Goal: Check status: Check status

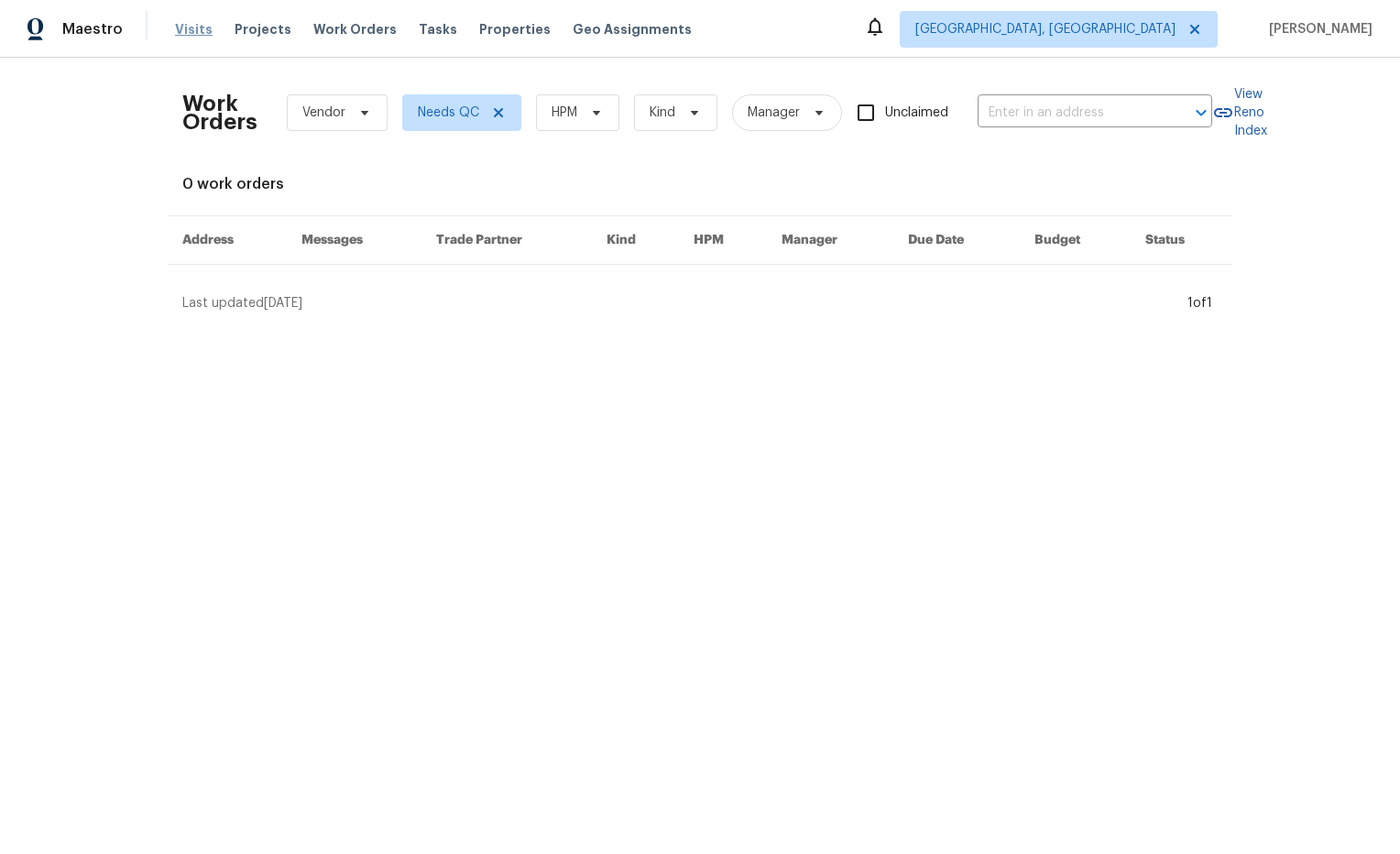
click at [191, 28] on span "Visits" at bounding box center [193, 28] width 38 height 18
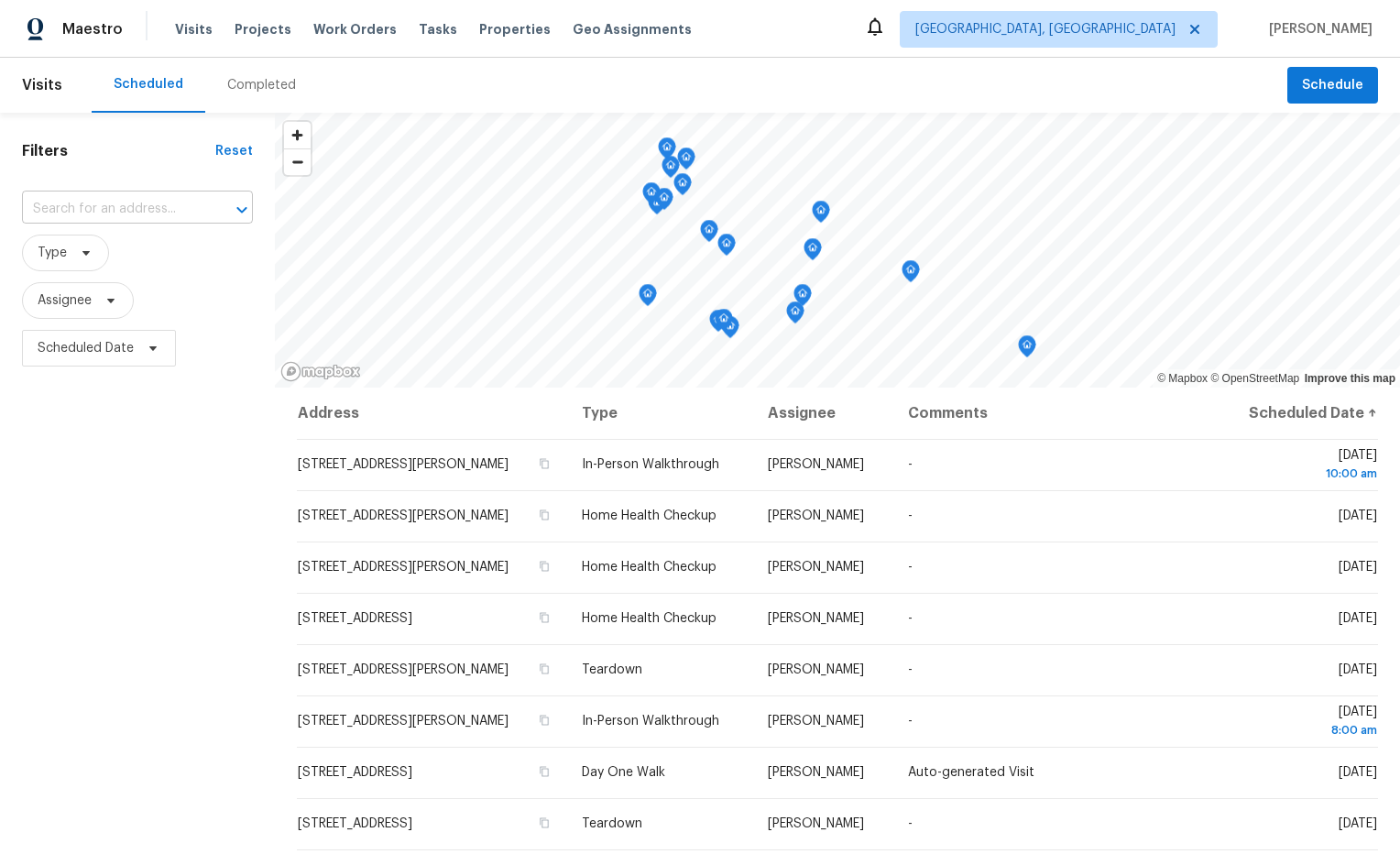
click at [141, 210] on input "text" at bounding box center [111, 210] width 179 height 28
paste input "[STREET_ADDRESS][PERSON_NAME]"
type input "[STREET_ADDRESS][PERSON_NAME]"
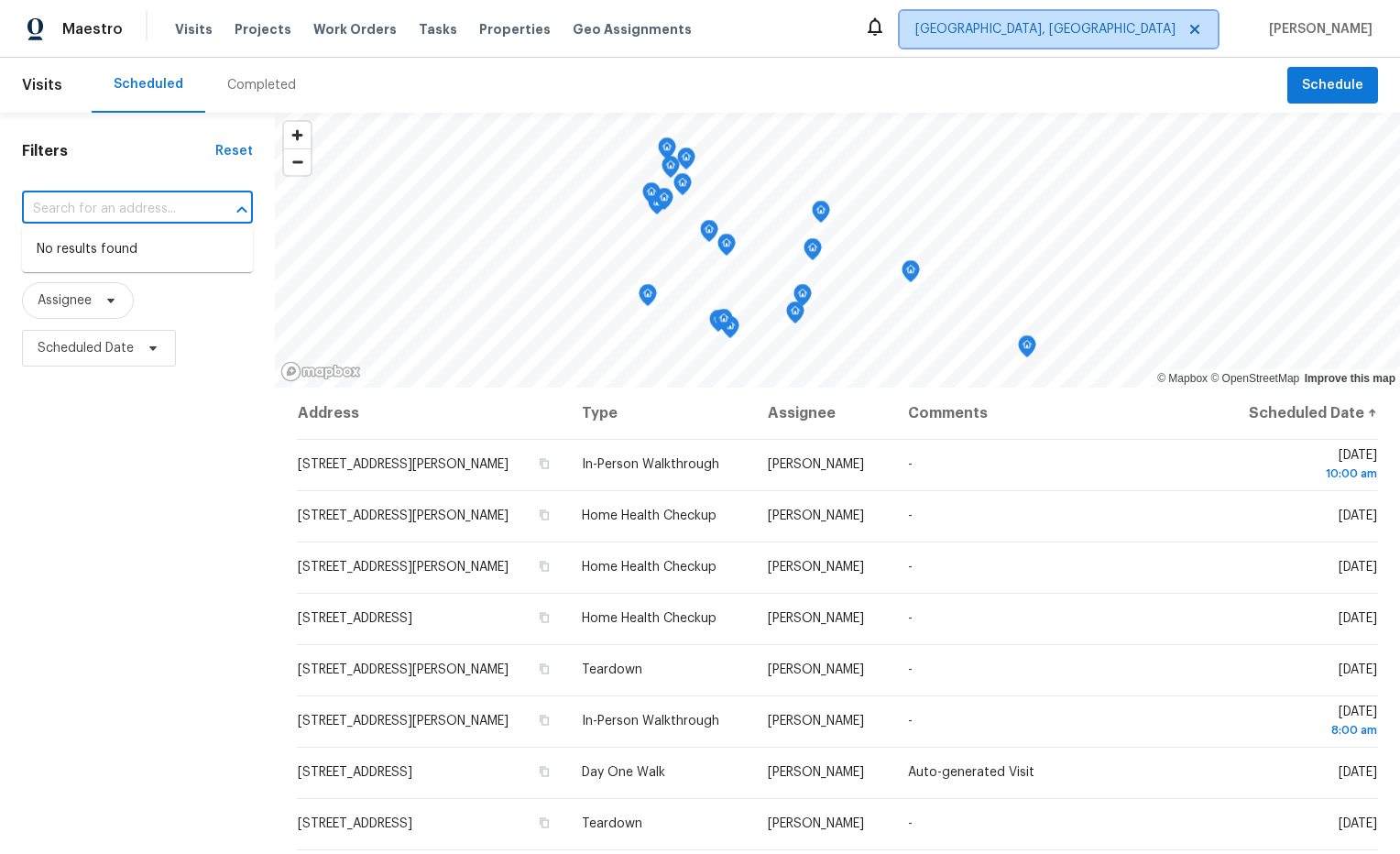
scroll to position [0, 0]
click at [1202, 31] on icon at bounding box center [1194, 28] width 14 height 14
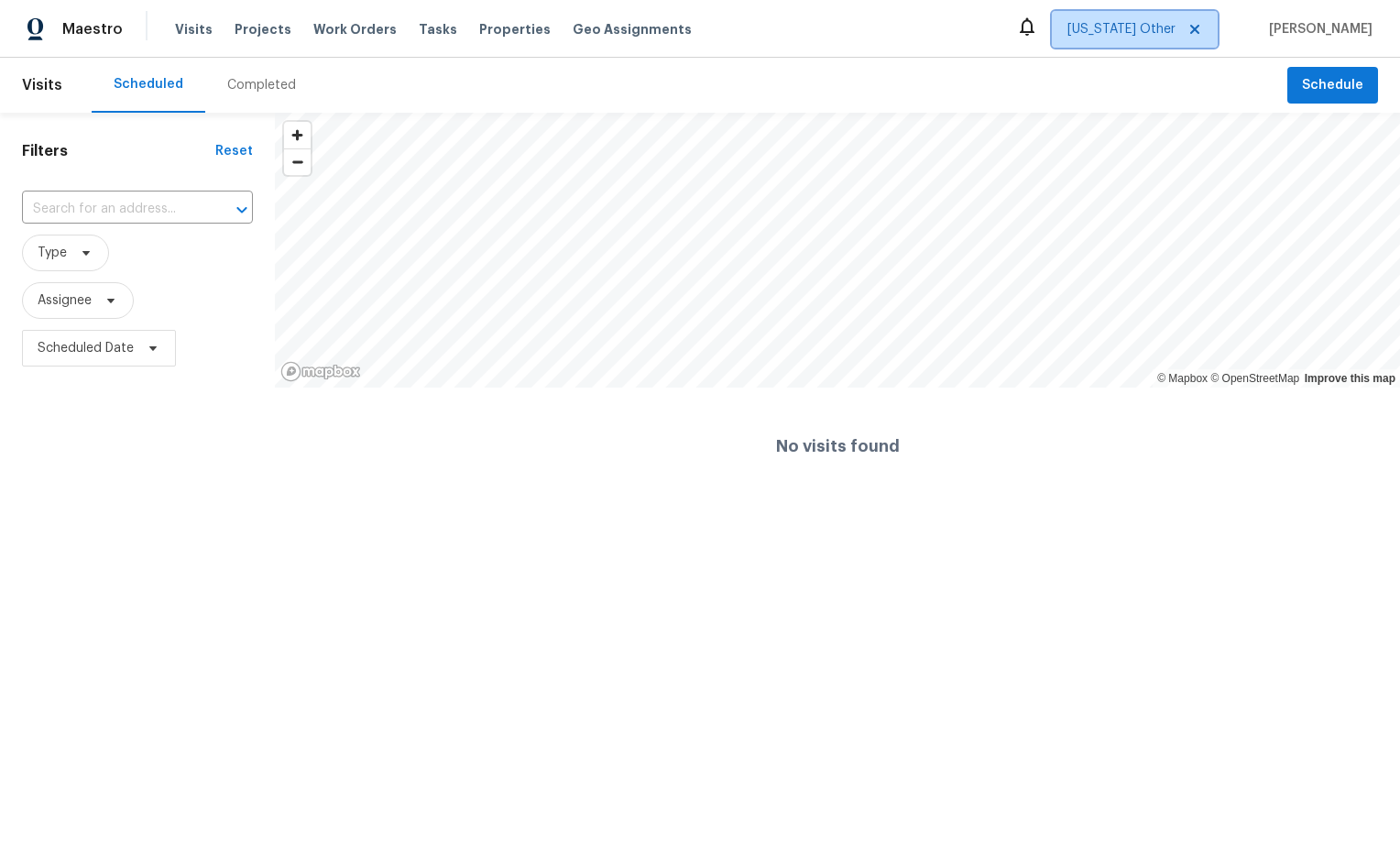
click at [1175, 30] on span "[US_STATE] Other" at bounding box center [1121, 28] width 108 height 18
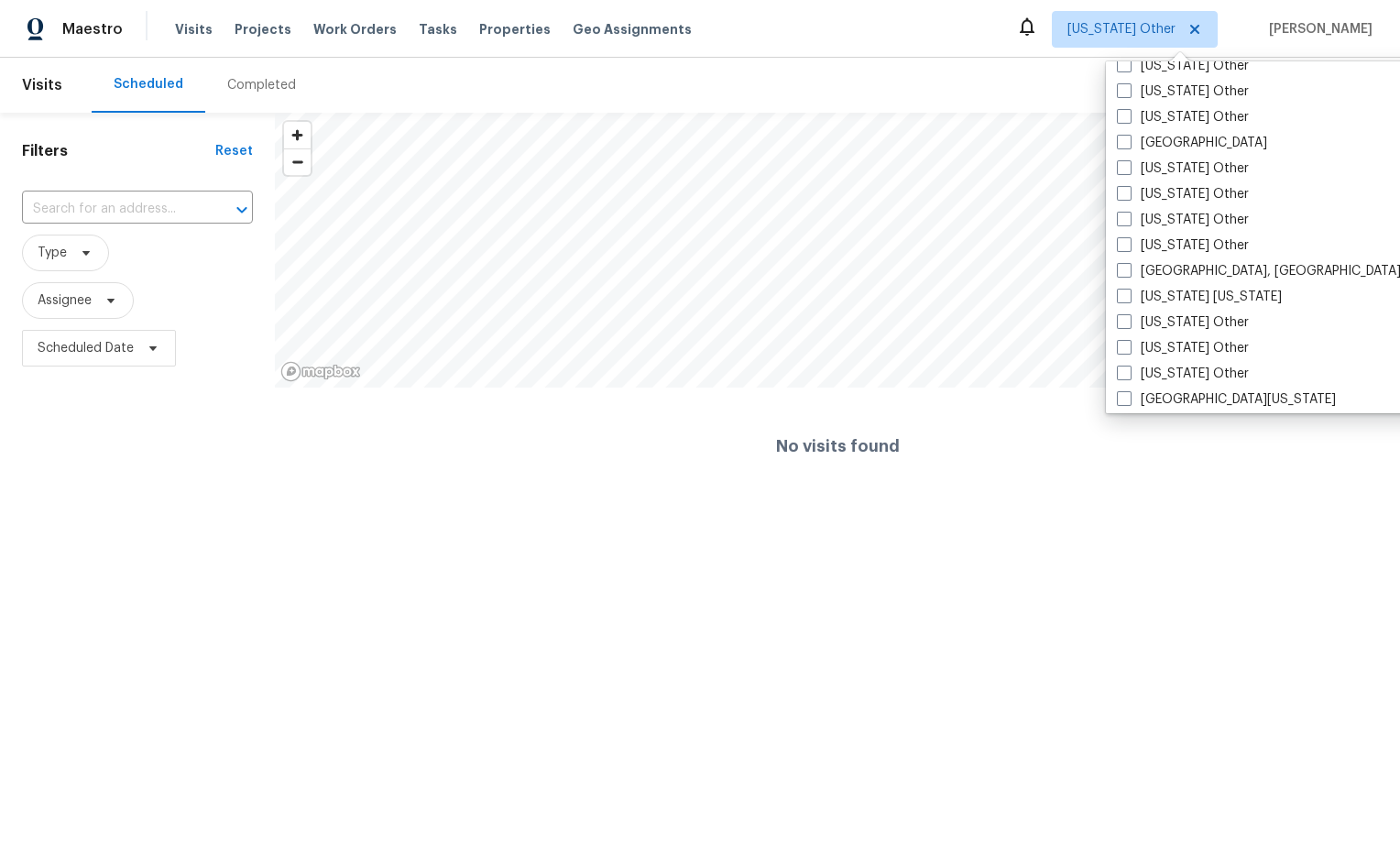
scroll to position [1622, 0]
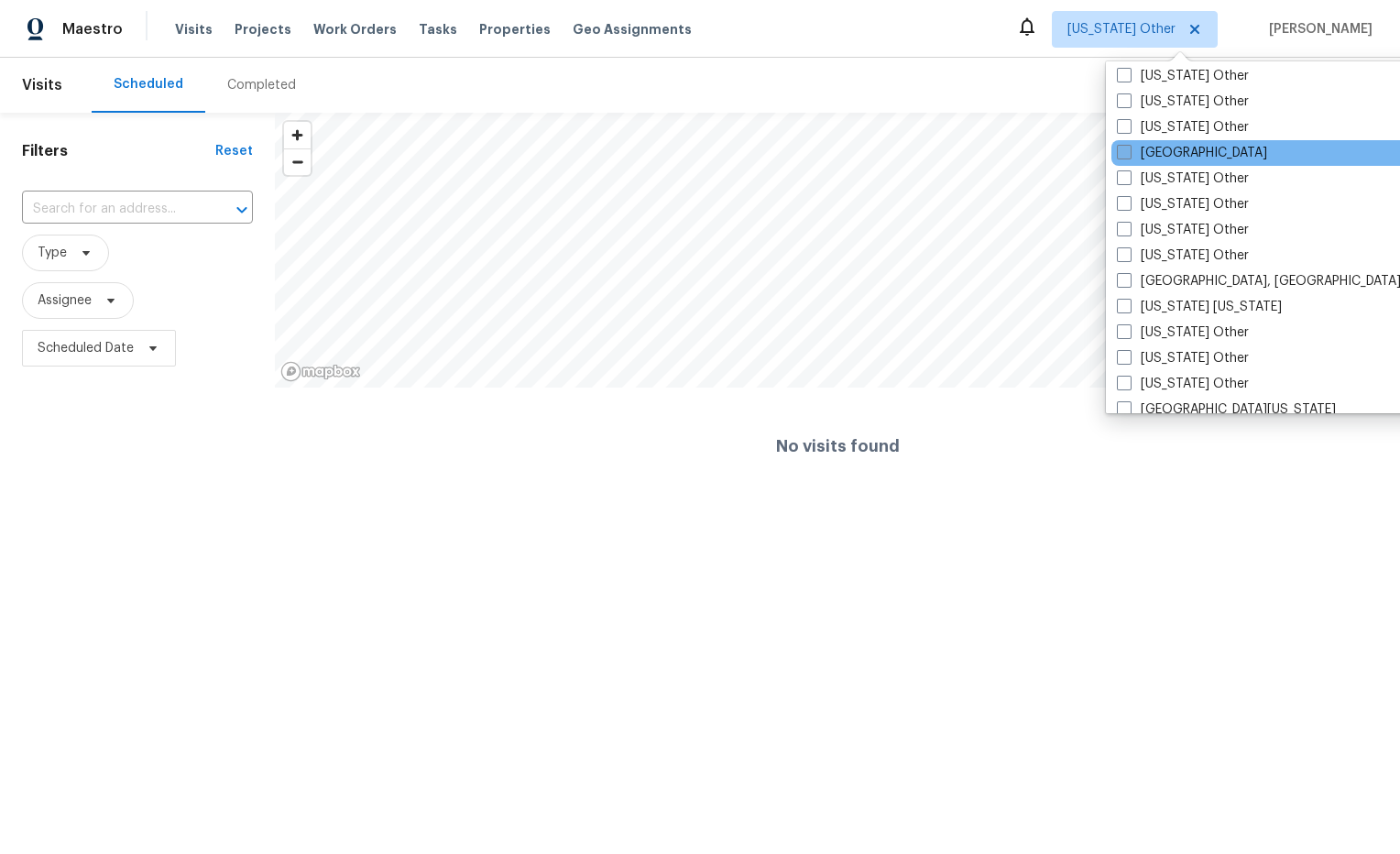
click at [1123, 156] on span at bounding box center [1123, 152] width 14 height 14
click at [1123, 156] on input "[GEOGRAPHIC_DATA]" at bounding box center [1122, 150] width 12 height 12
checkbox input "true"
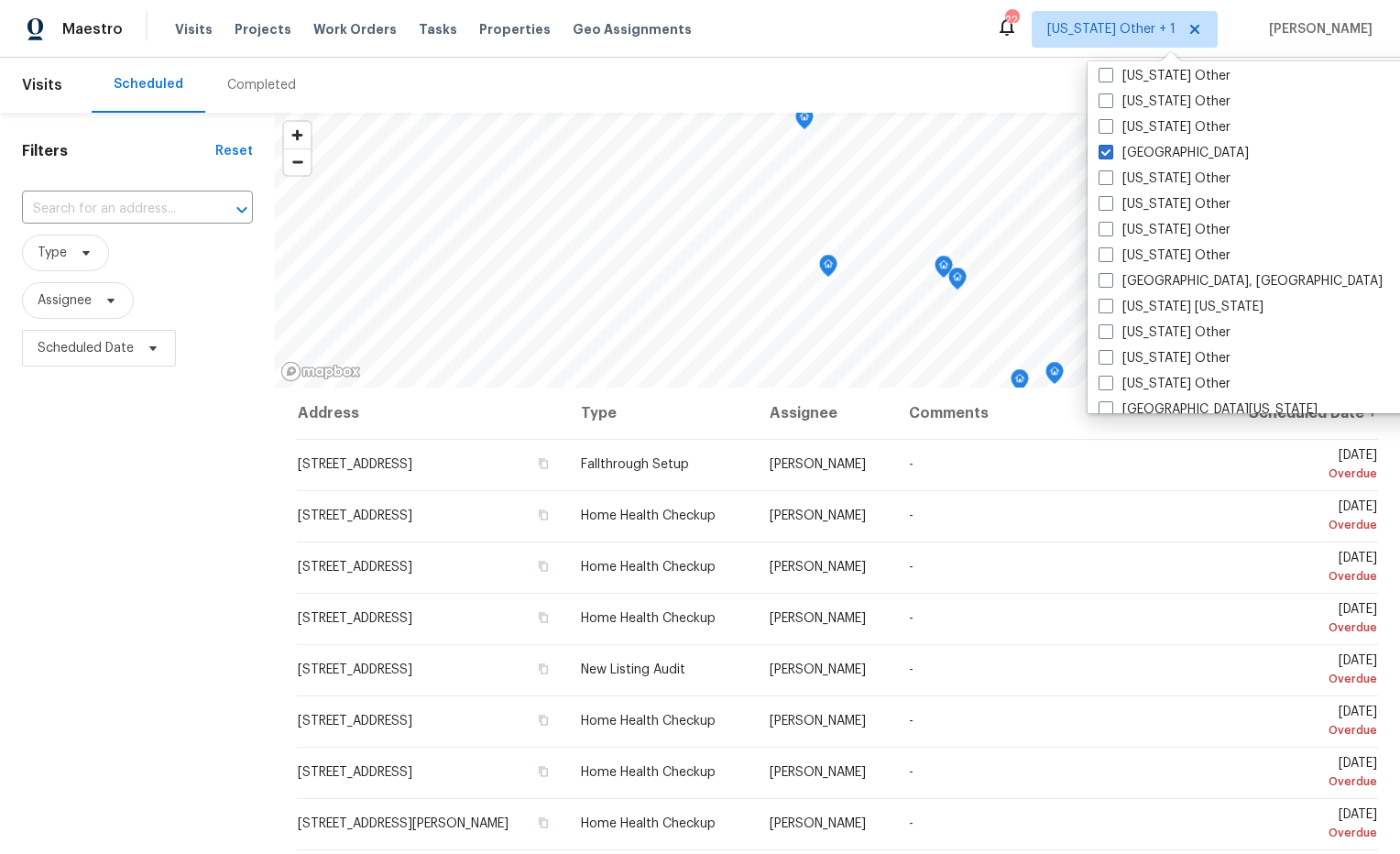
click at [1015, 98] on div "Scheduled Completed" at bounding box center [690, 85] width 1195 height 55
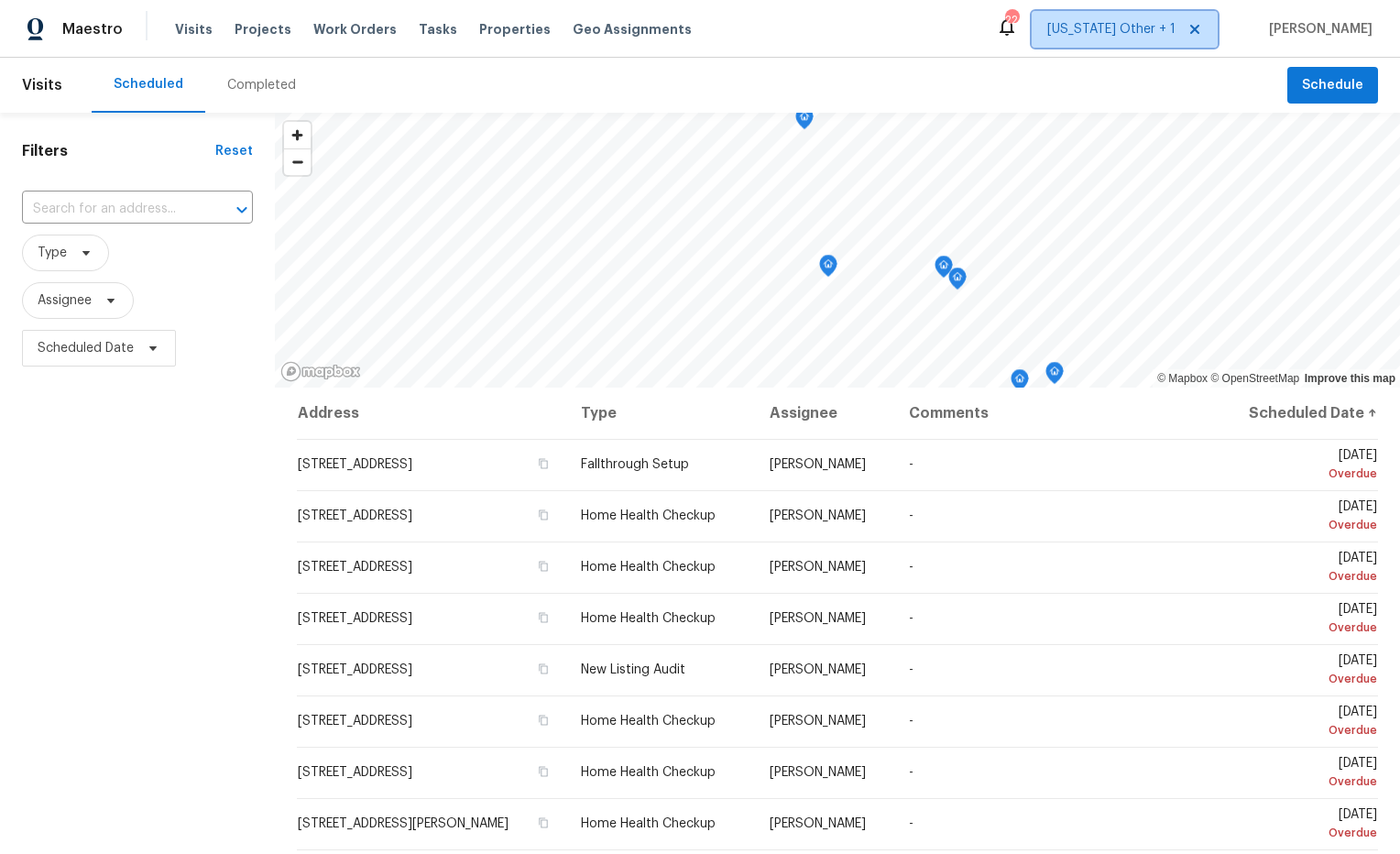
click at [1142, 28] on span "[US_STATE] Other + 1" at bounding box center [1111, 28] width 128 height 18
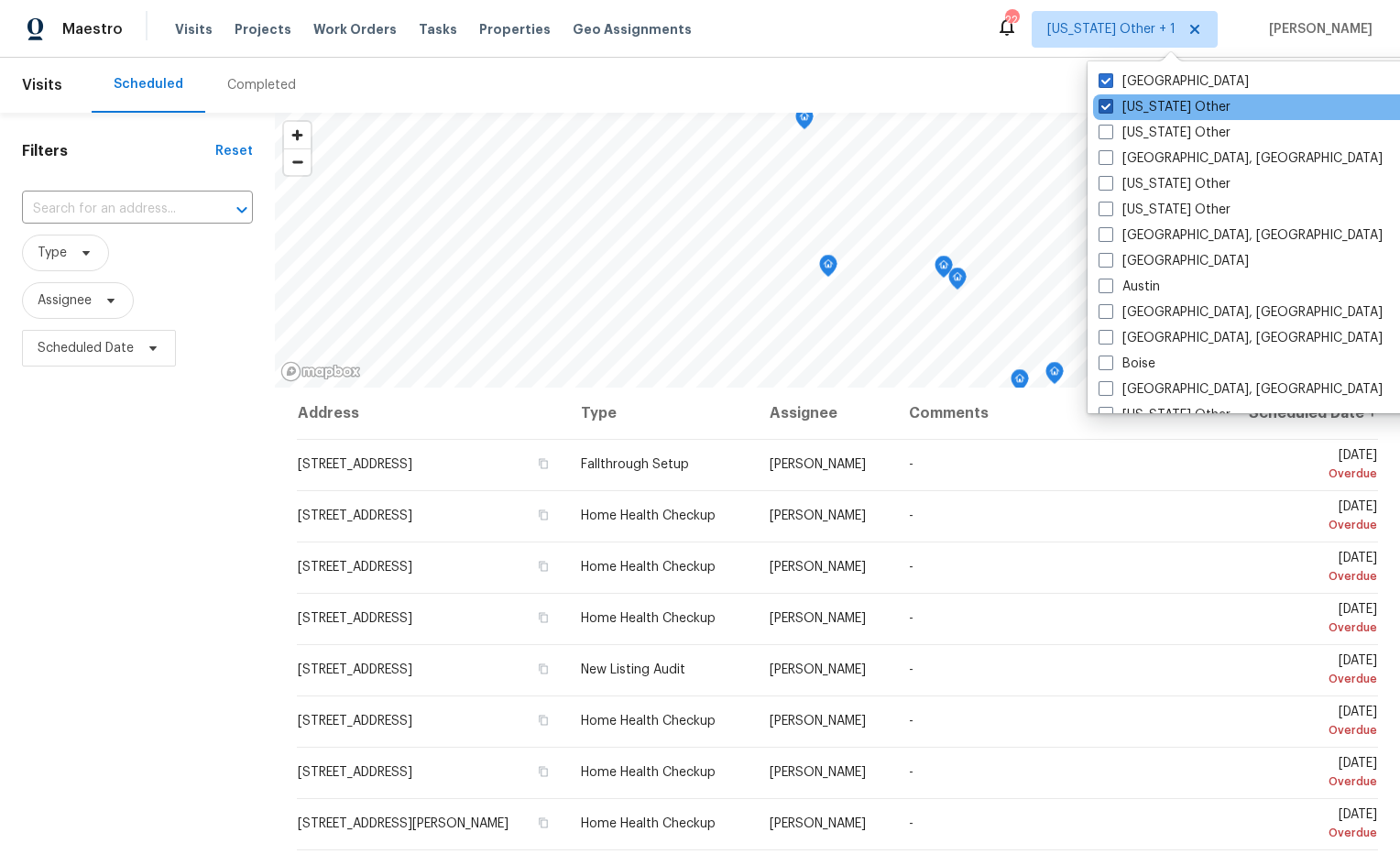
drag, startPoint x: 1151, startPoint y: 103, endPoint x: 1139, endPoint y: 102, distance: 12.0
click at [1151, 103] on label "[US_STATE] Other" at bounding box center [1164, 106] width 132 height 18
click at [1110, 103] on input "[US_STATE] Other" at bounding box center [1104, 103] width 12 height 12
checkbox input "false"
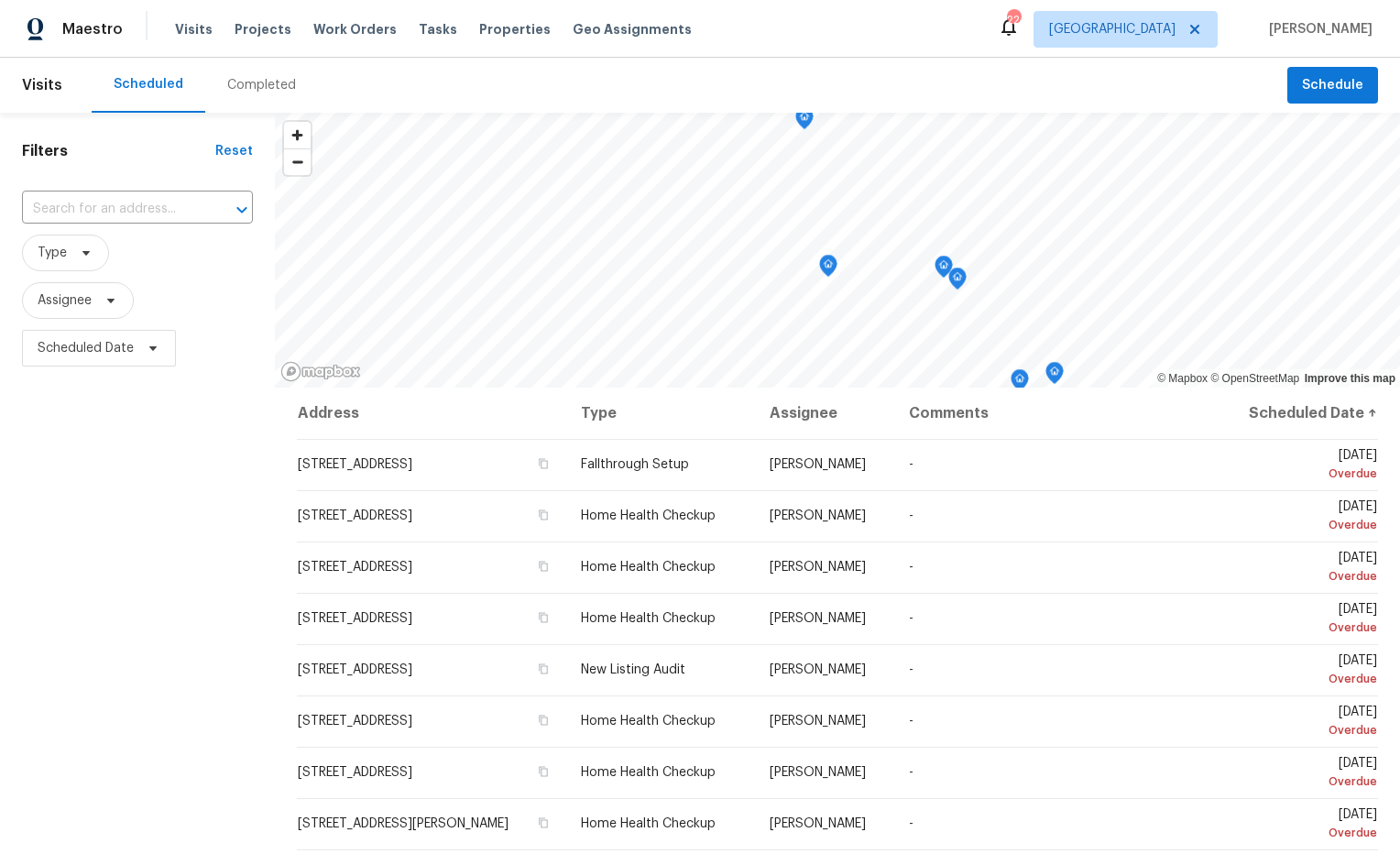
click at [145, 79] on div "Scheduled" at bounding box center [148, 84] width 69 height 18
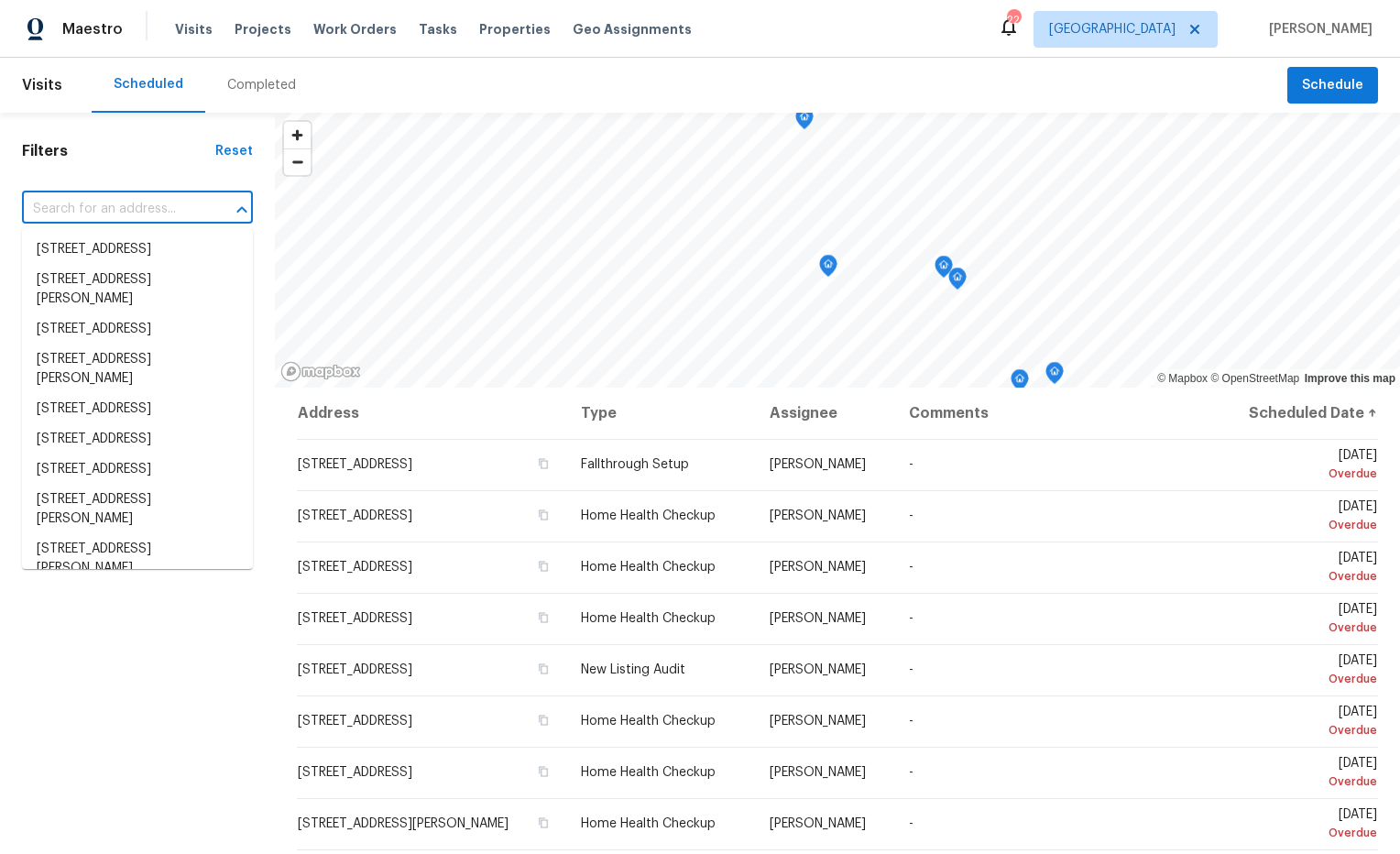
click at [111, 208] on input "text" at bounding box center [111, 210] width 179 height 28
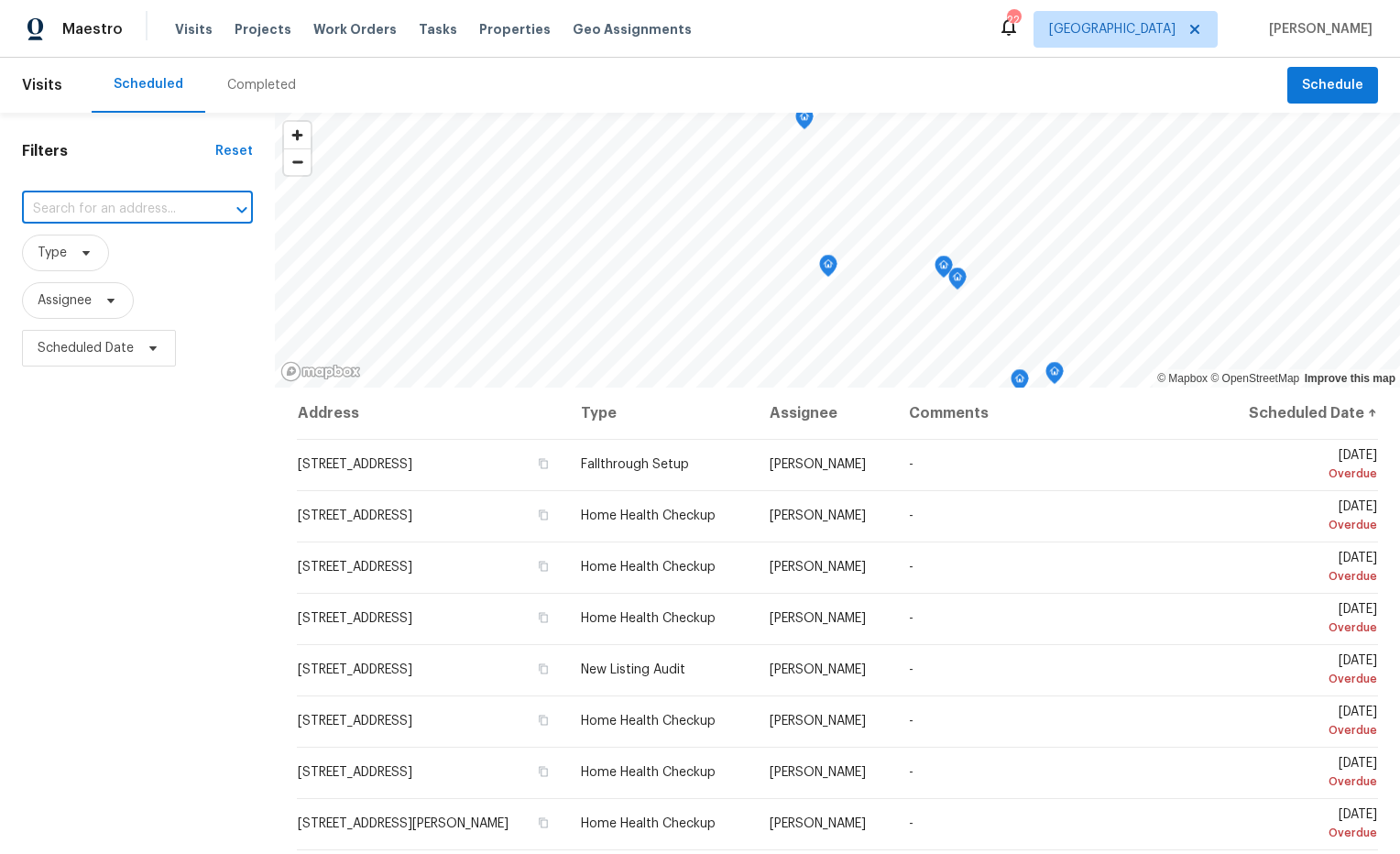
paste input "[STREET_ADDRESS][PERSON_NAME]"
type input "[STREET_ADDRESS][PERSON_NAME]"
click at [168, 255] on li "[STREET_ADDRESS][PERSON_NAME]" at bounding box center [137, 259] width 230 height 49
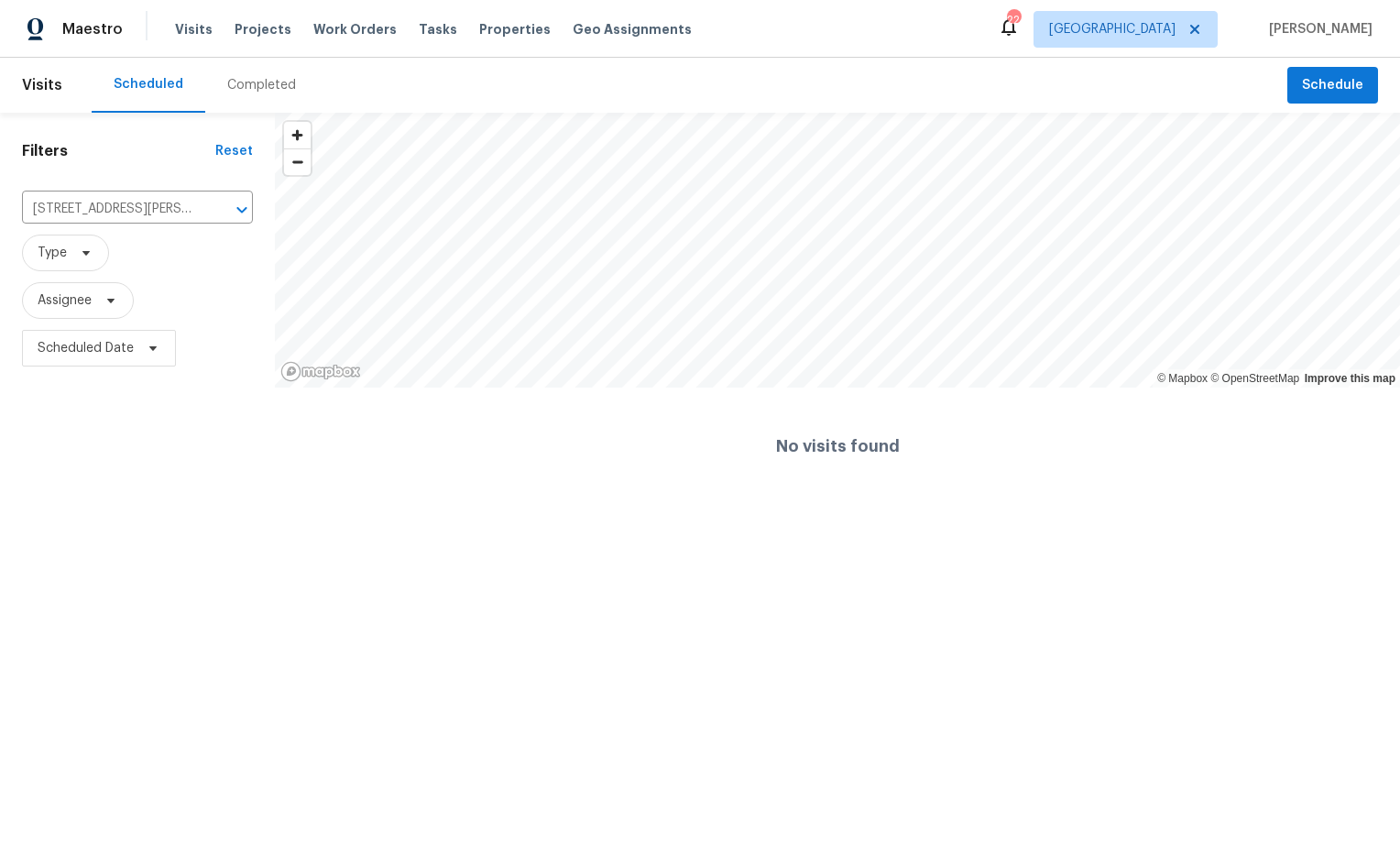
click at [253, 85] on div "Completed" at bounding box center [261, 84] width 68 height 18
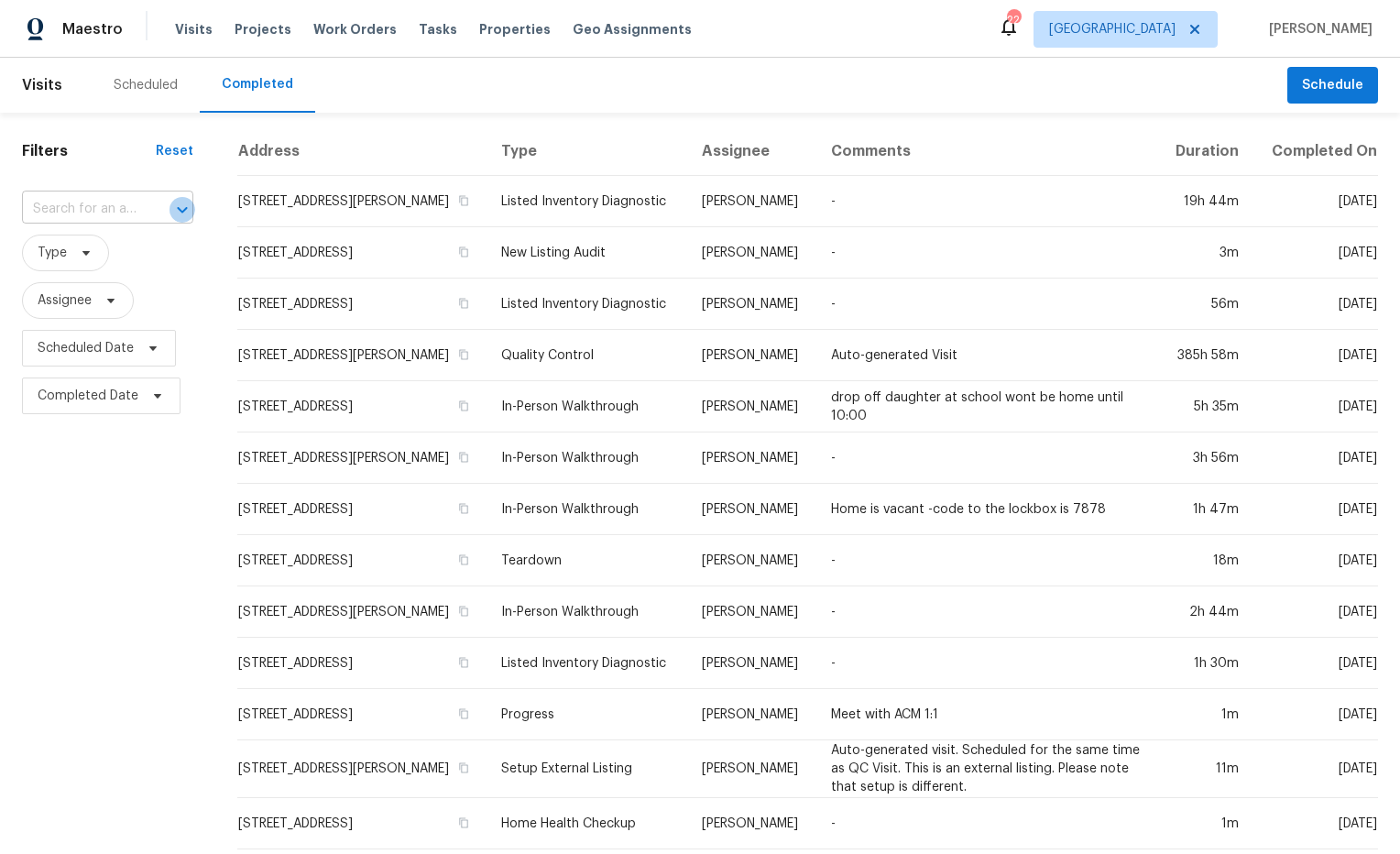
click at [170, 205] on button "Open" at bounding box center [182, 210] width 26 height 26
paste input "[STREET_ADDRESS][PERSON_NAME]"
type input "[STREET_ADDRESS][PERSON_NAME]"
click at [125, 253] on li "[STREET_ADDRESS][PERSON_NAME]" at bounding box center [103, 259] width 163 height 49
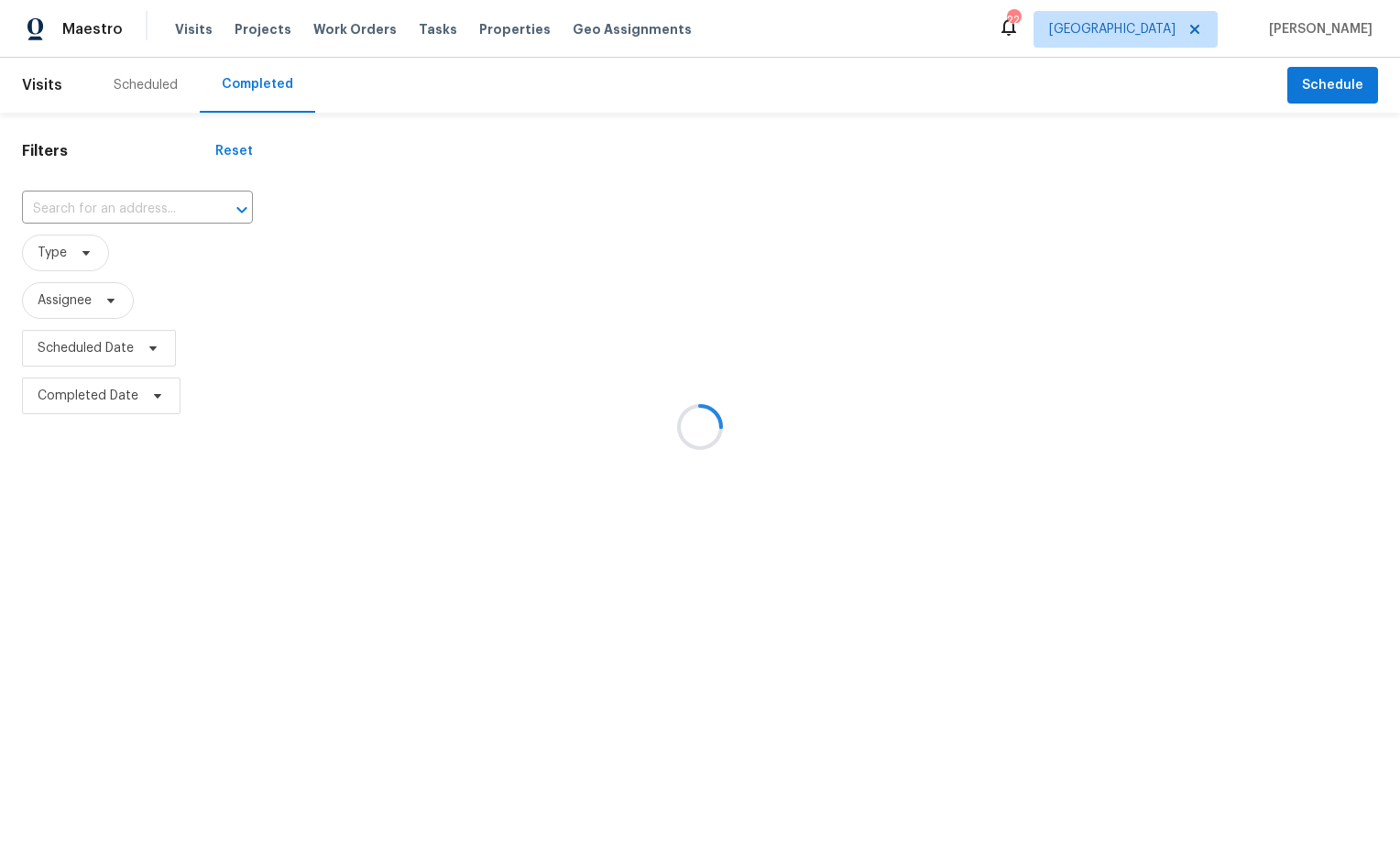
type input "[STREET_ADDRESS][PERSON_NAME]"
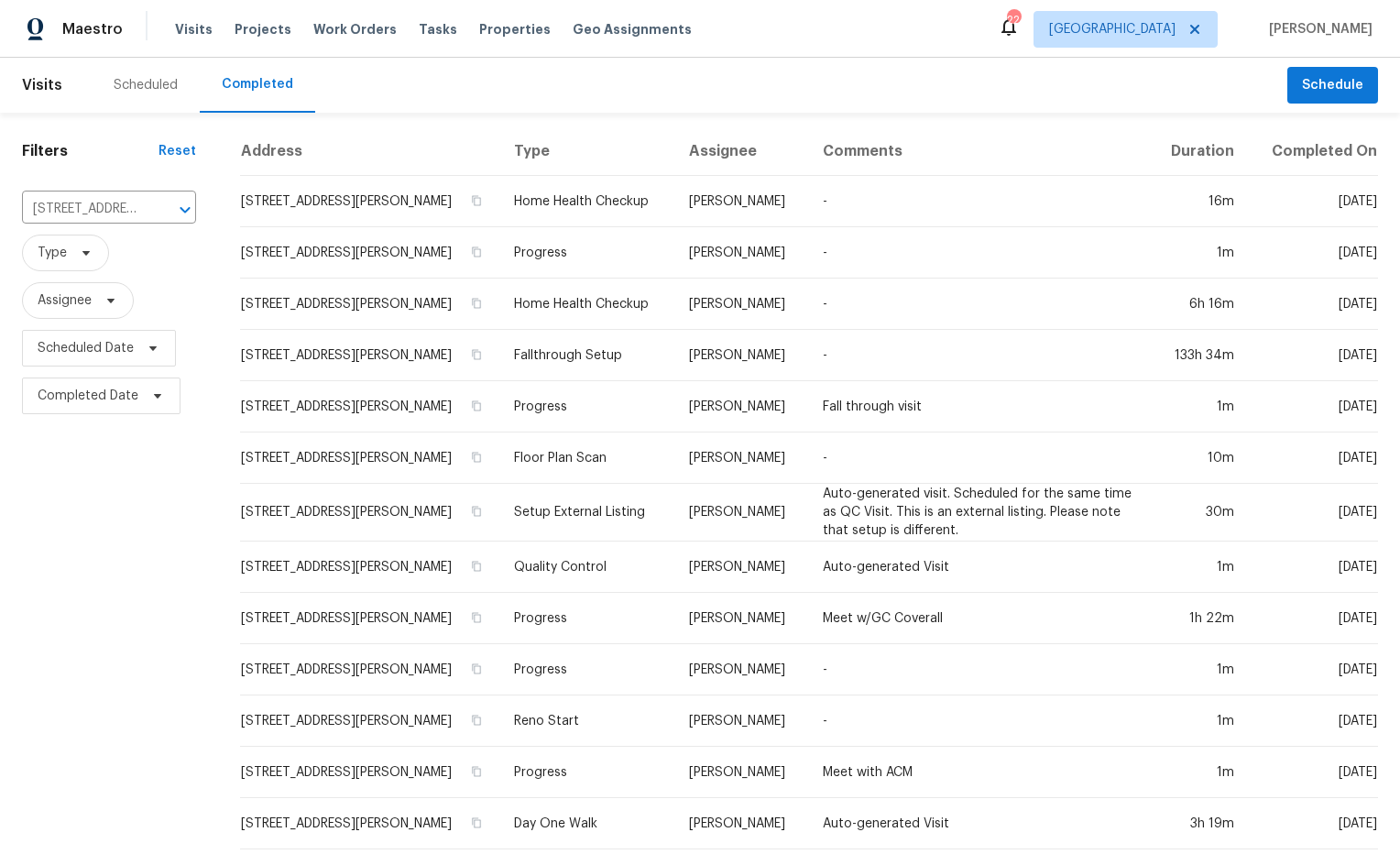
click at [424, 200] on td "[STREET_ADDRESS][PERSON_NAME]" at bounding box center [369, 201] width 259 height 51
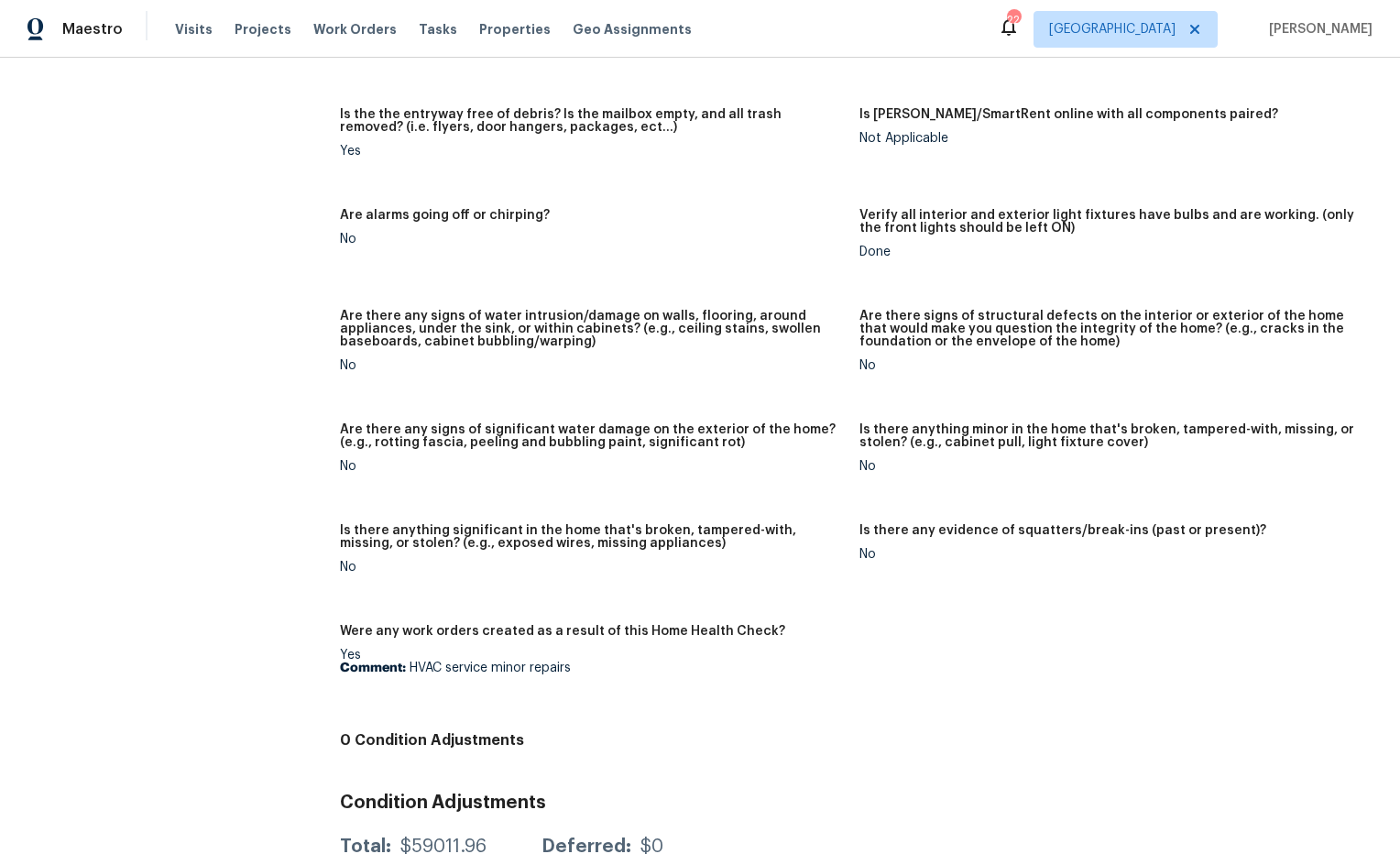
scroll to position [1045, 0]
